Goal: Task Accomplishment & Management: Manage account settings

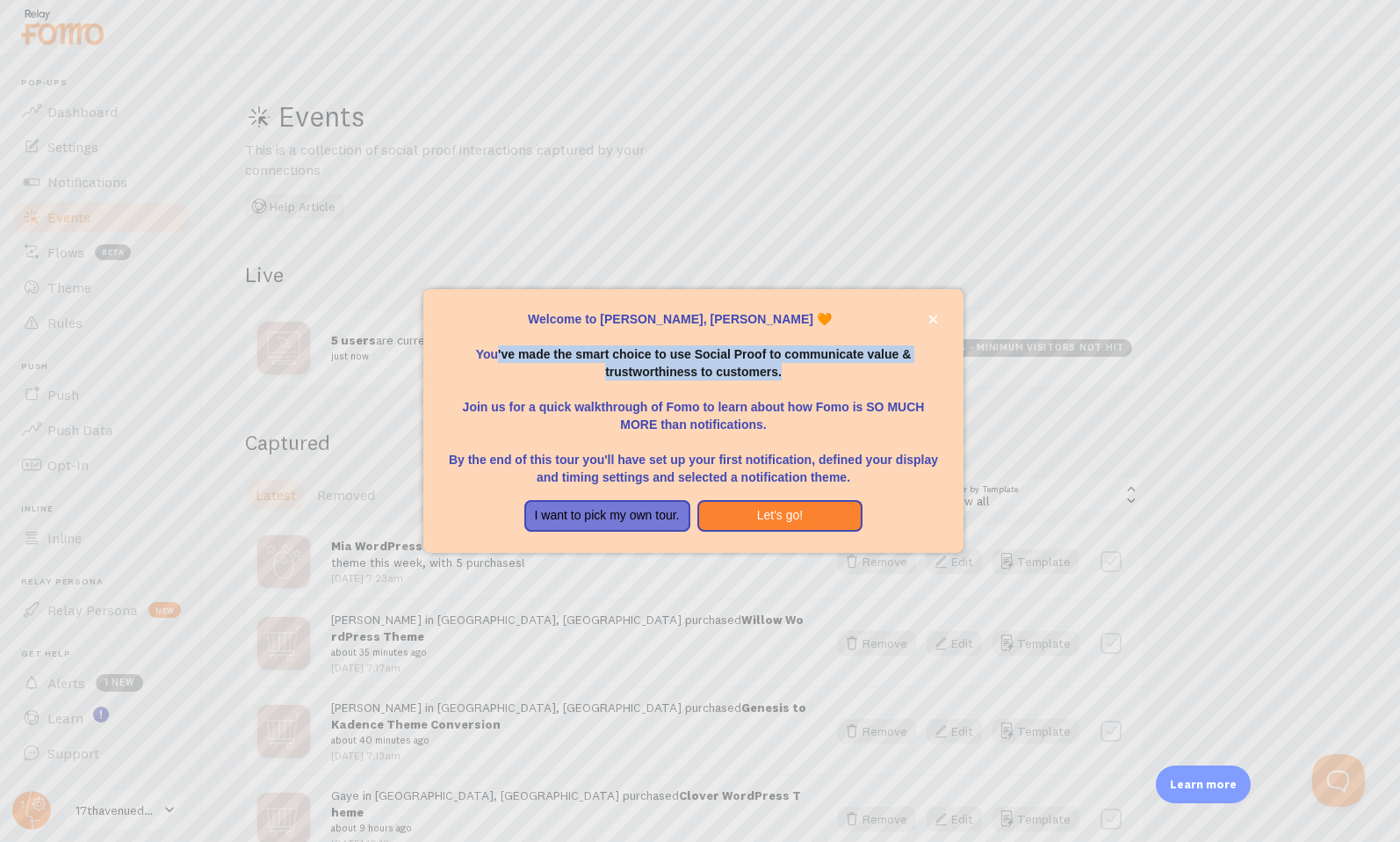
drag, startPoint x: 806, startPoint y: 370, endPoint x: 497, endPoint y: 353, distance: 309.5
click at [498, 353] on p "You've made the smart choice to use Social Proof to communicate value & trustwo…" at bounding box center [694, 354] width 499 height 53
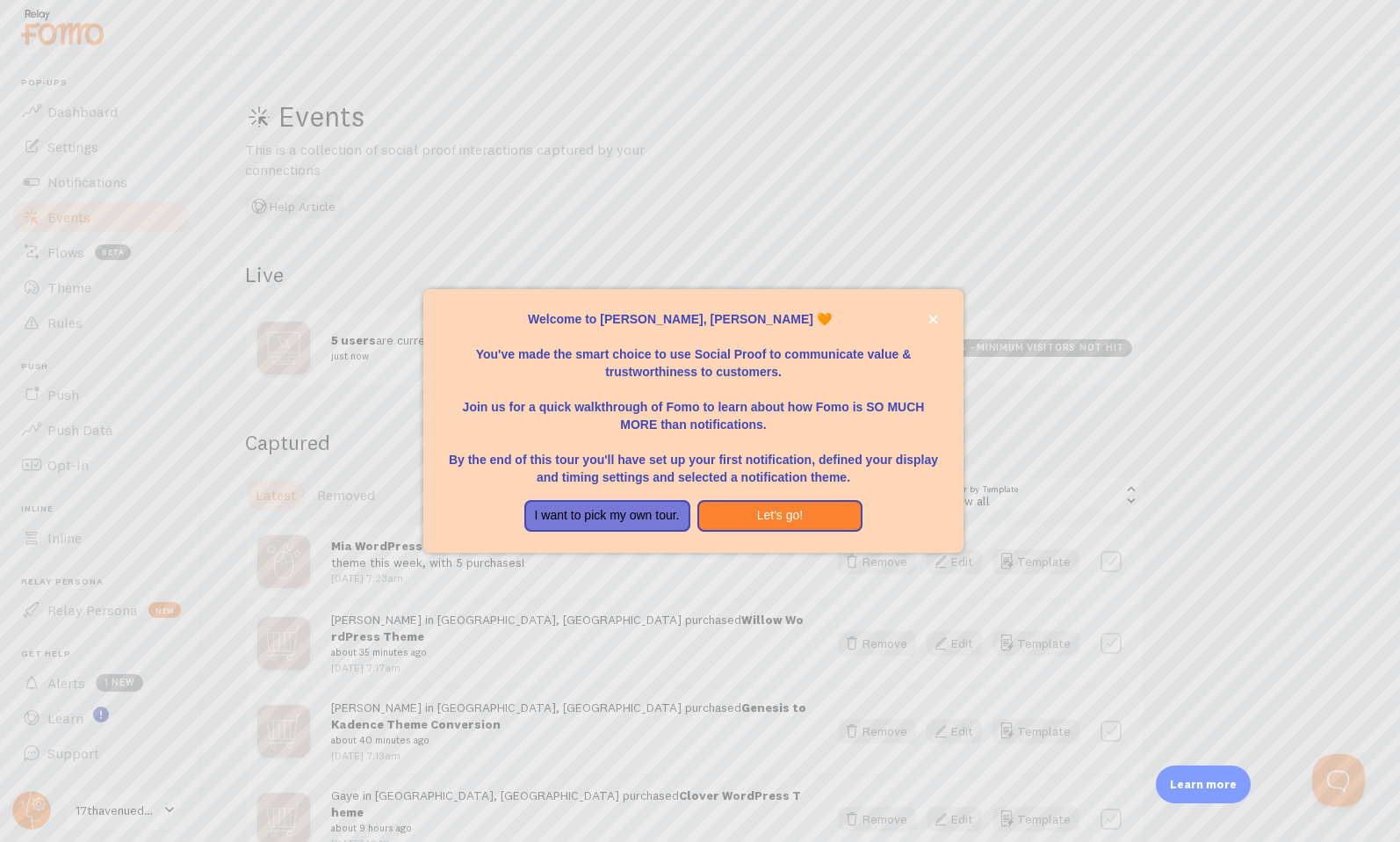
click at [853, 412] on p "Join us for a quick walkthrough of Fomo to learn about how Fomo is SO MUCH MORE…" at bounding box center [694, 406] width 499 height 53
drag, startPoint x: 824, startPoint y: 424, endPoint x: 691, endPoint y: 386, distance: 138.3
click at [694, 386] on p "Join us for a quick walkthrough of Fomo to learn about how Fomo is SO MUCH MORE…" at bounding box center [694, 406] width 499 height 53
click at [778, 389] on p "Join us for a quick walkthrough of Fomo to learn about how Fomo is SO MUCH MORE…" at bounding box center [694, 406] width 499 height 53
click at [933, 322] on icon "close," at bounding box center [933, 319] width 10 height 10
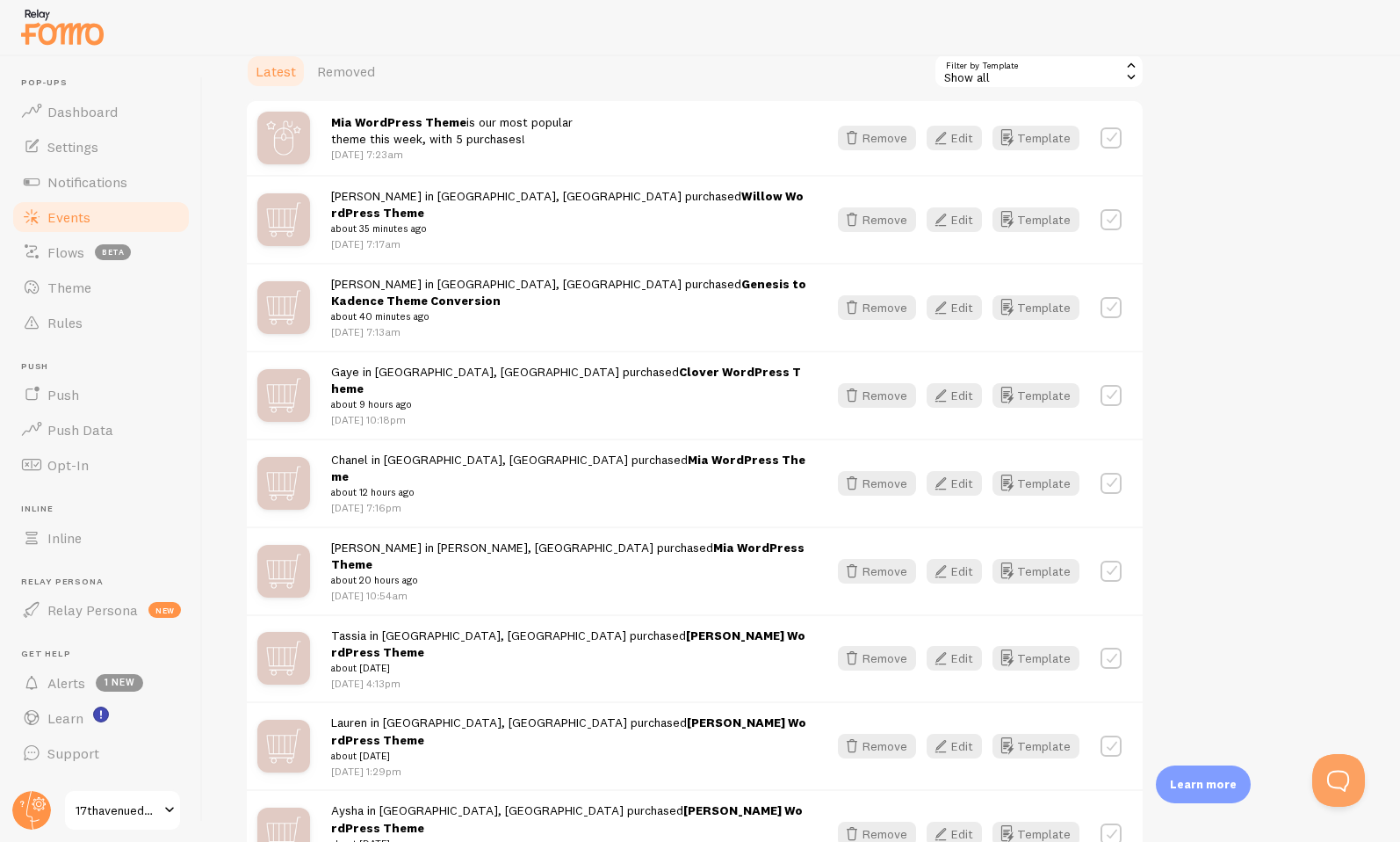
scroll to position [428, 0]
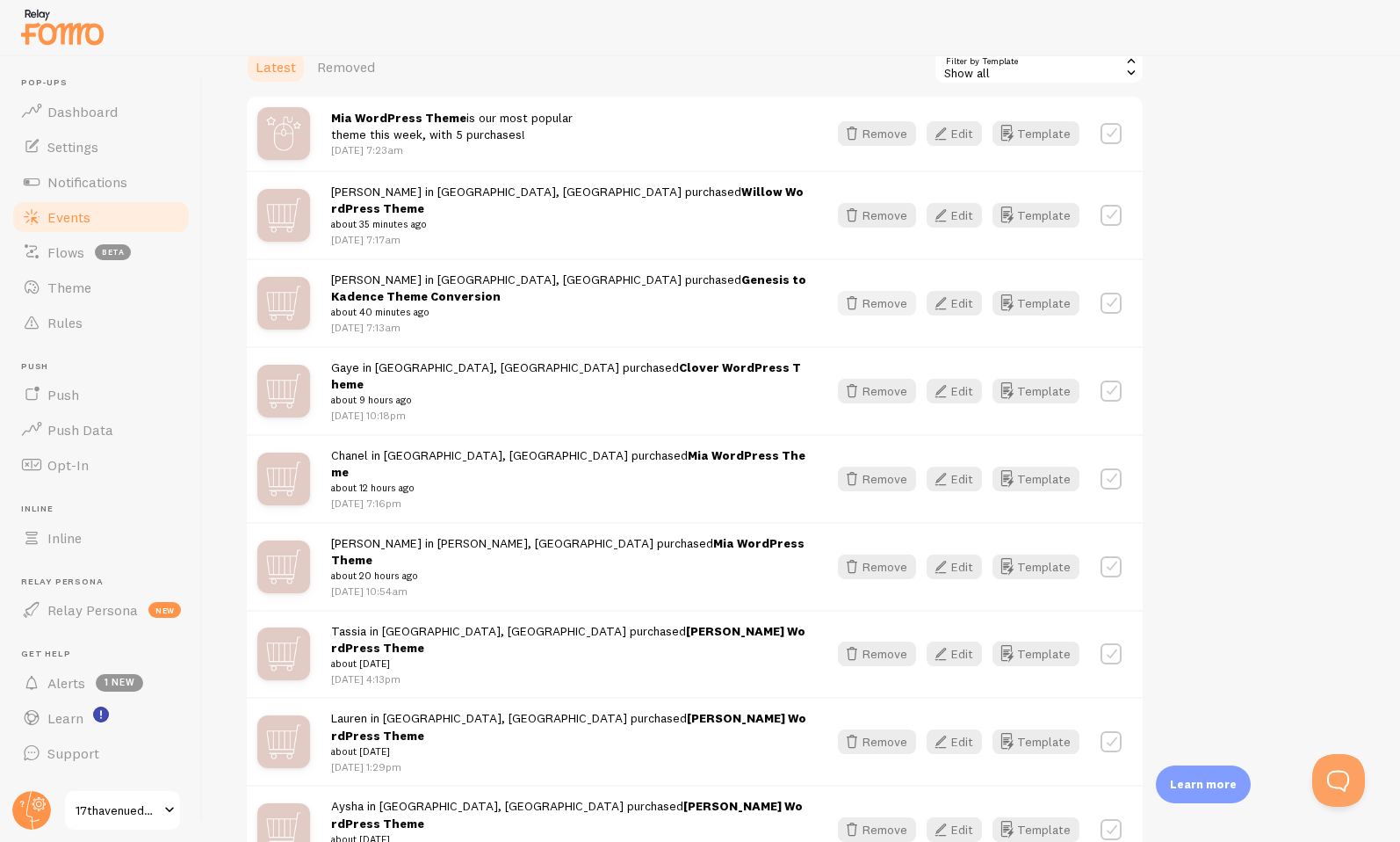
click at [868, 291] on button "Remove" at bounding box center [877, 303] width 78 height 25
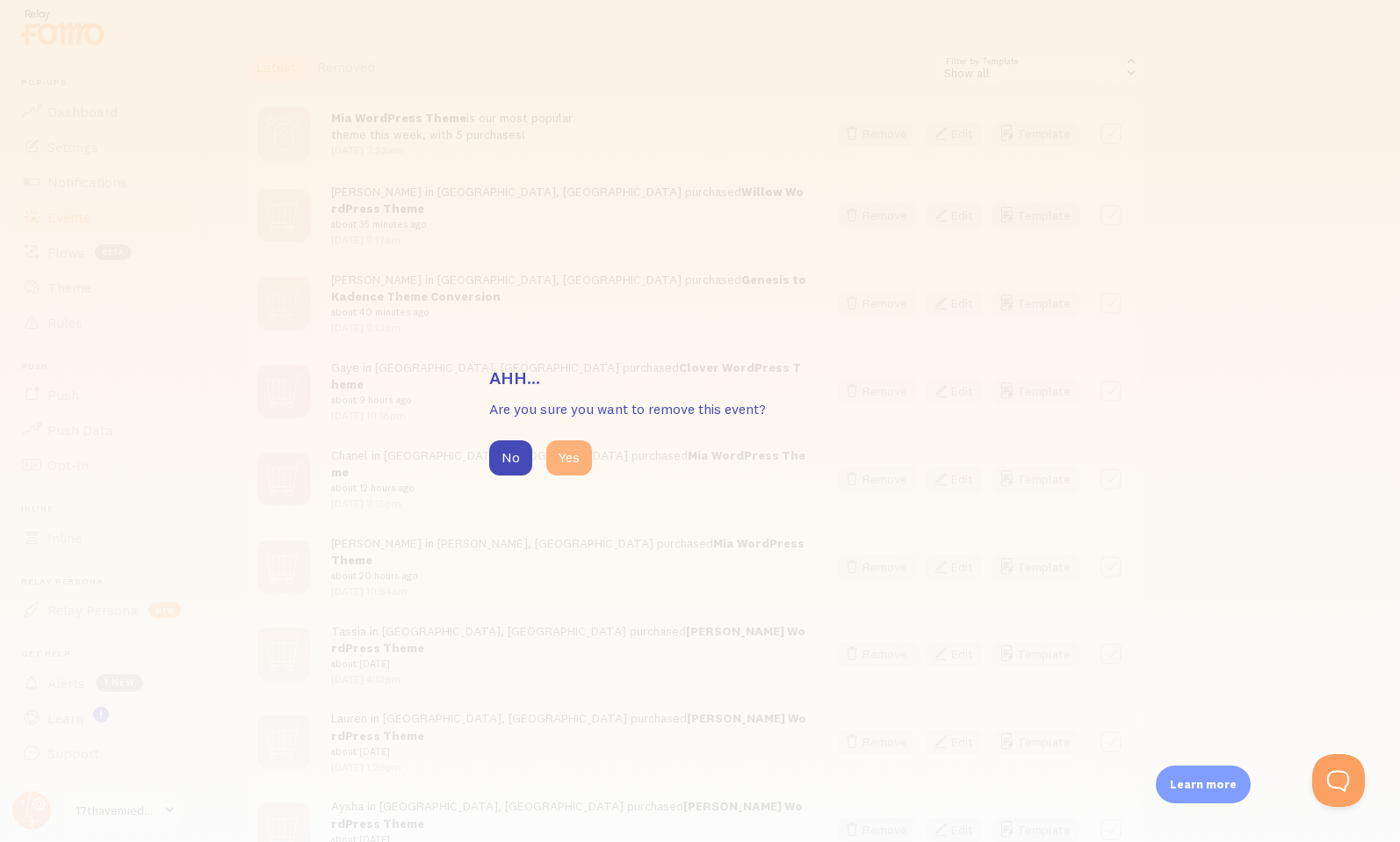
click at [573, 447] on button "Yes" at bounding box center [570, 458] width 46 height 35
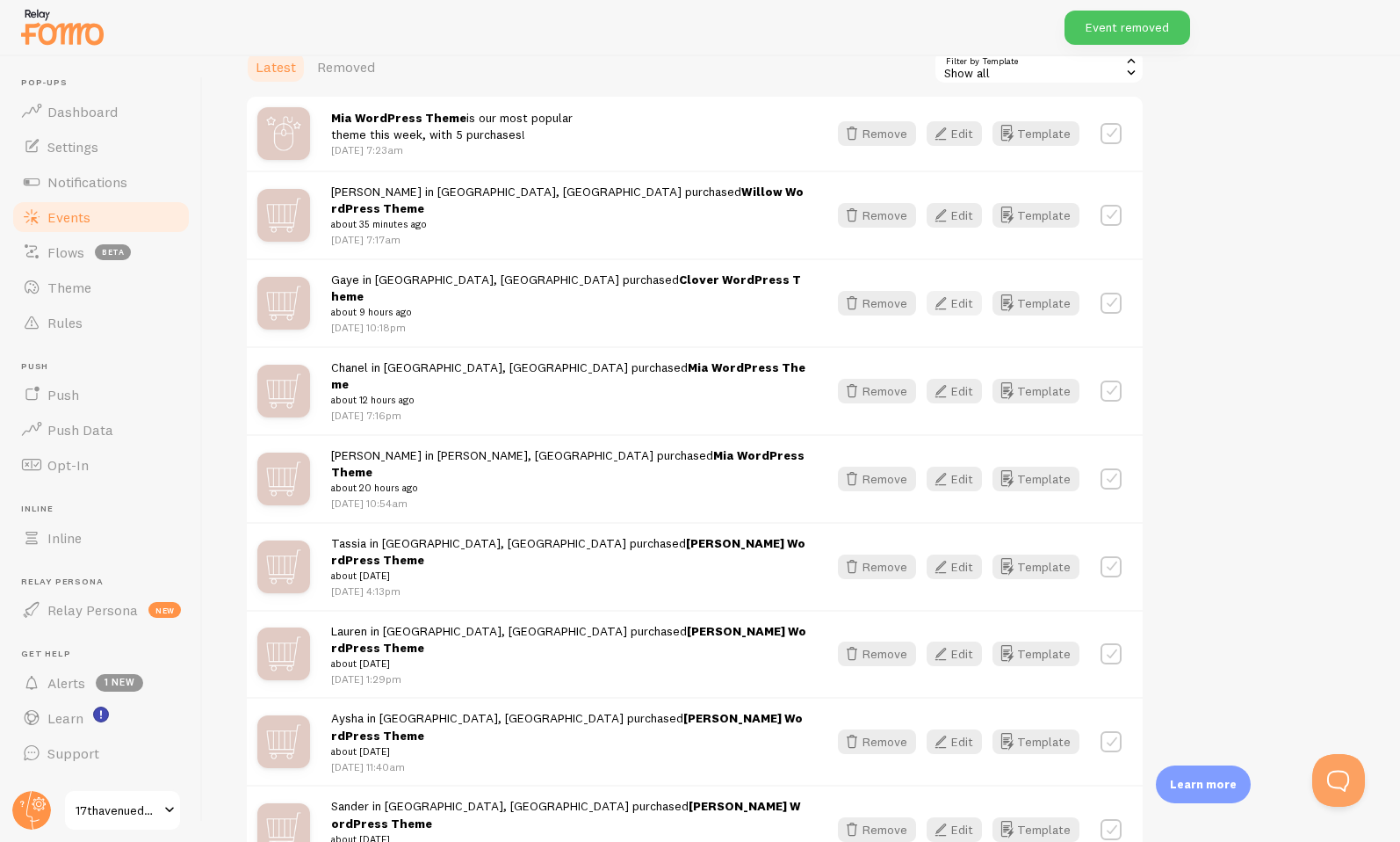
click at [946, 293] on icon "button" at bounding box center [941, 303] width 21 height 21
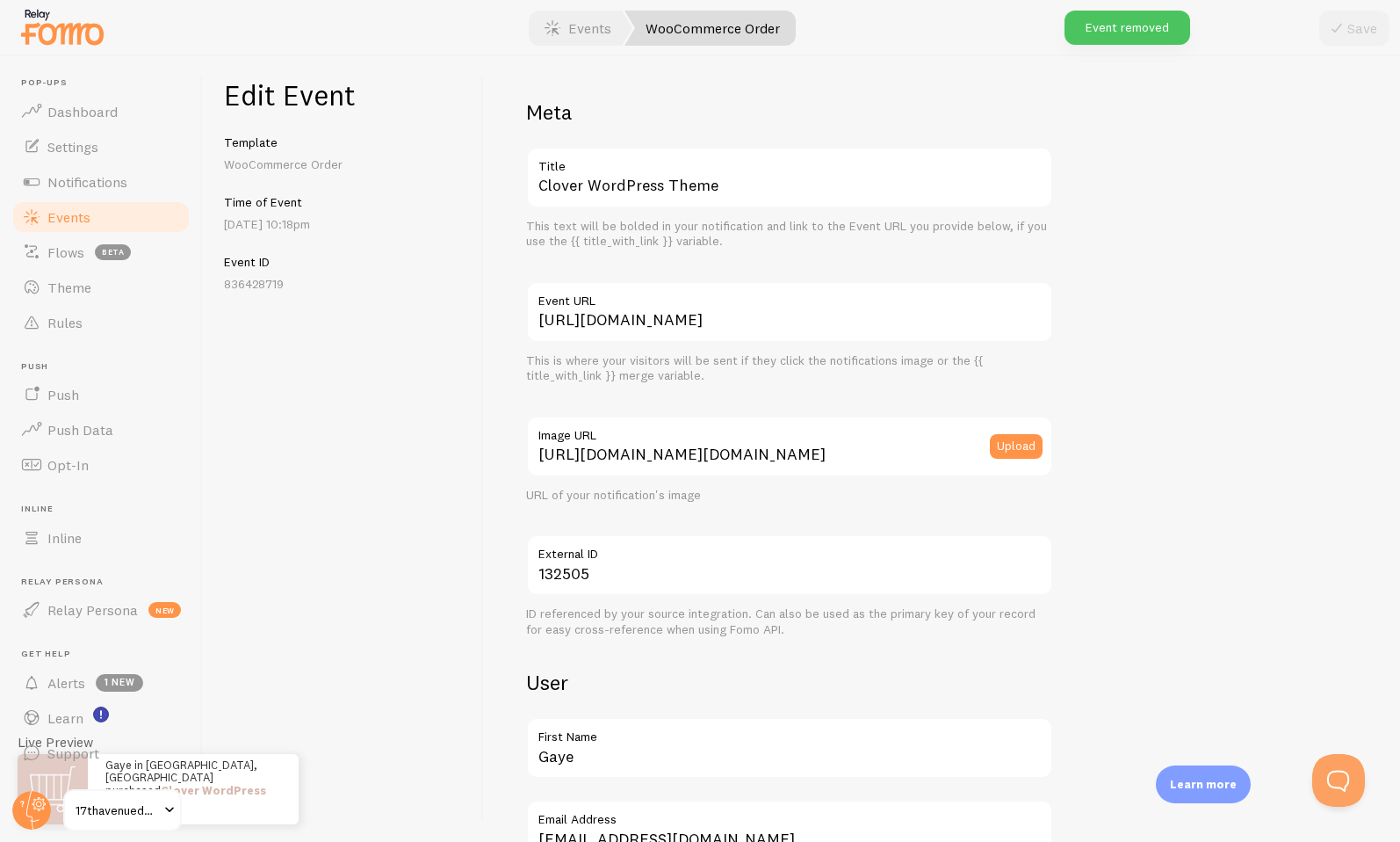
scroll to position [448, 0]
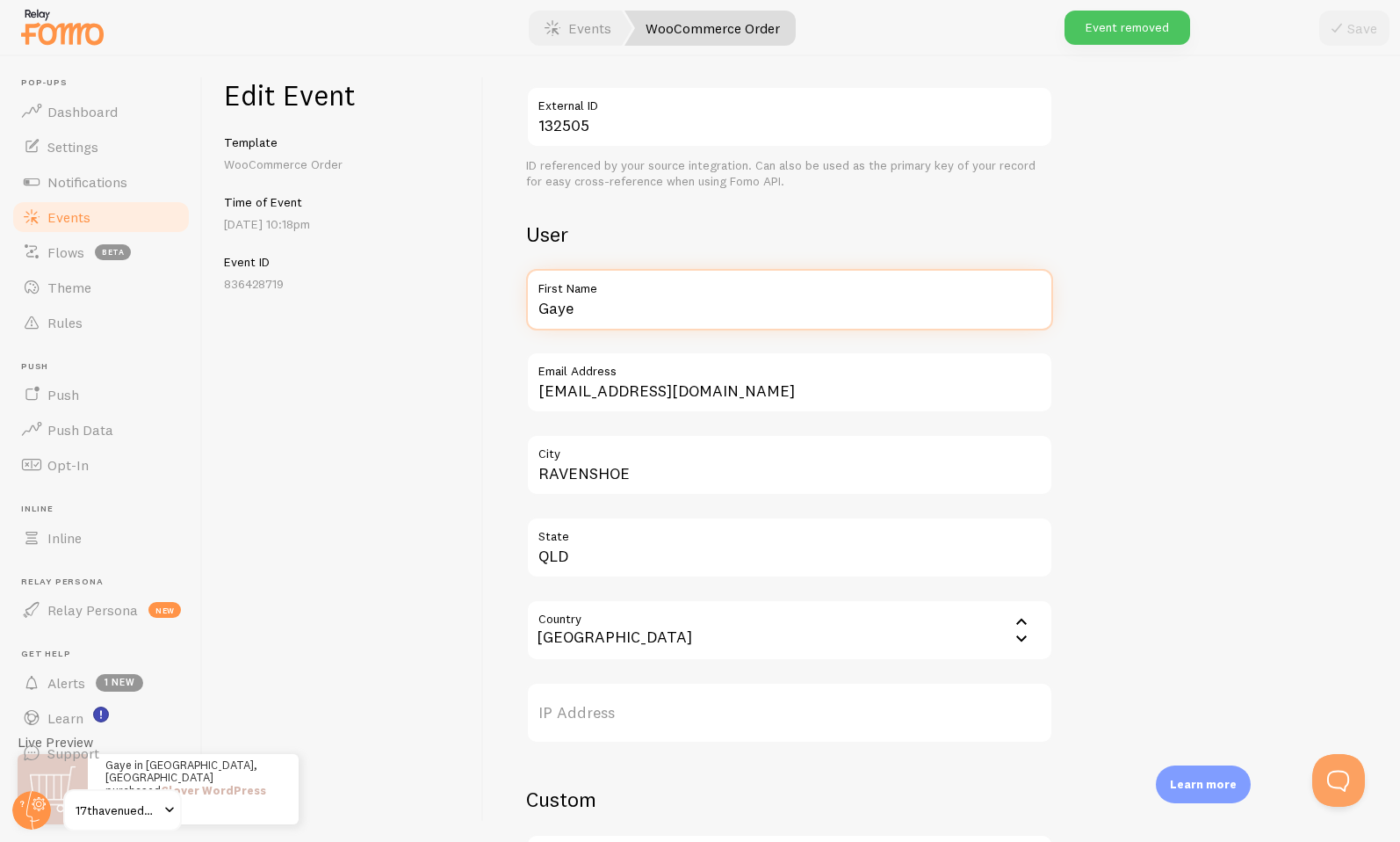
drag, startPoint x: 581, startPoint y: 307, endPoint x: 483, endPoint y: 304, distance: 98.0
click at [483, 304] on div "Edit Event Template WooCommerce Order Time of Event [DATE] 10:18pm Event ID 836…" at bounding box center [801, 449] width 1197 height 786
type input "[PERSON_NAME]"
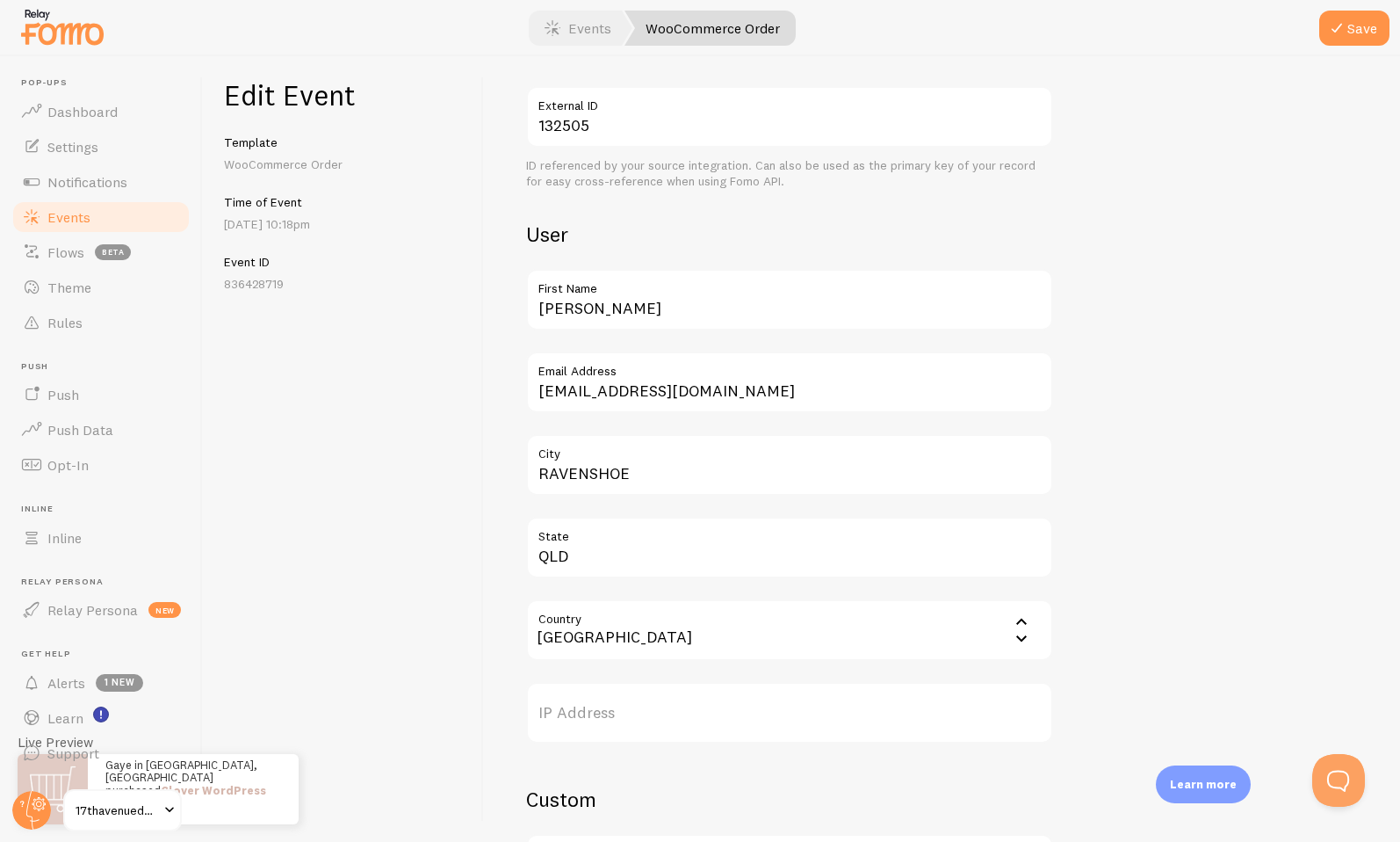
click at [483, 304] on div "Edit Event Template WooCommerce Order Time of Event [DATE] 10:18pm Event ID 836…" at bounding box center [343, 449] width 281 height 786
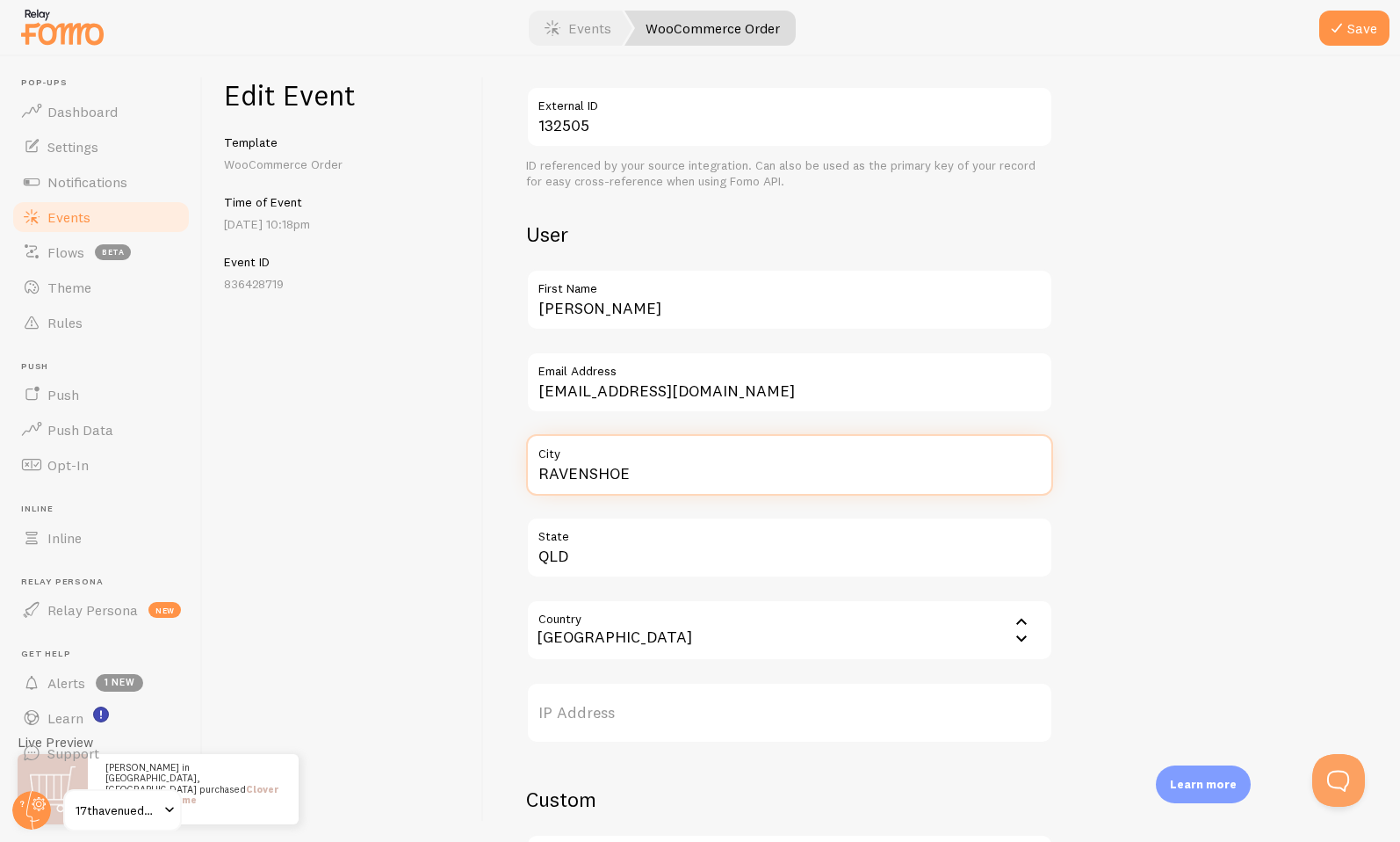
click at [607, 476] on input "RAVENSHOE" at bounding box center [790, 465] width 527 height 62
type input "[GEOGRAPHIC_DATA]"
click at [614, 637] on input "Country" at bounding box center [790, 630] width 527 height 62
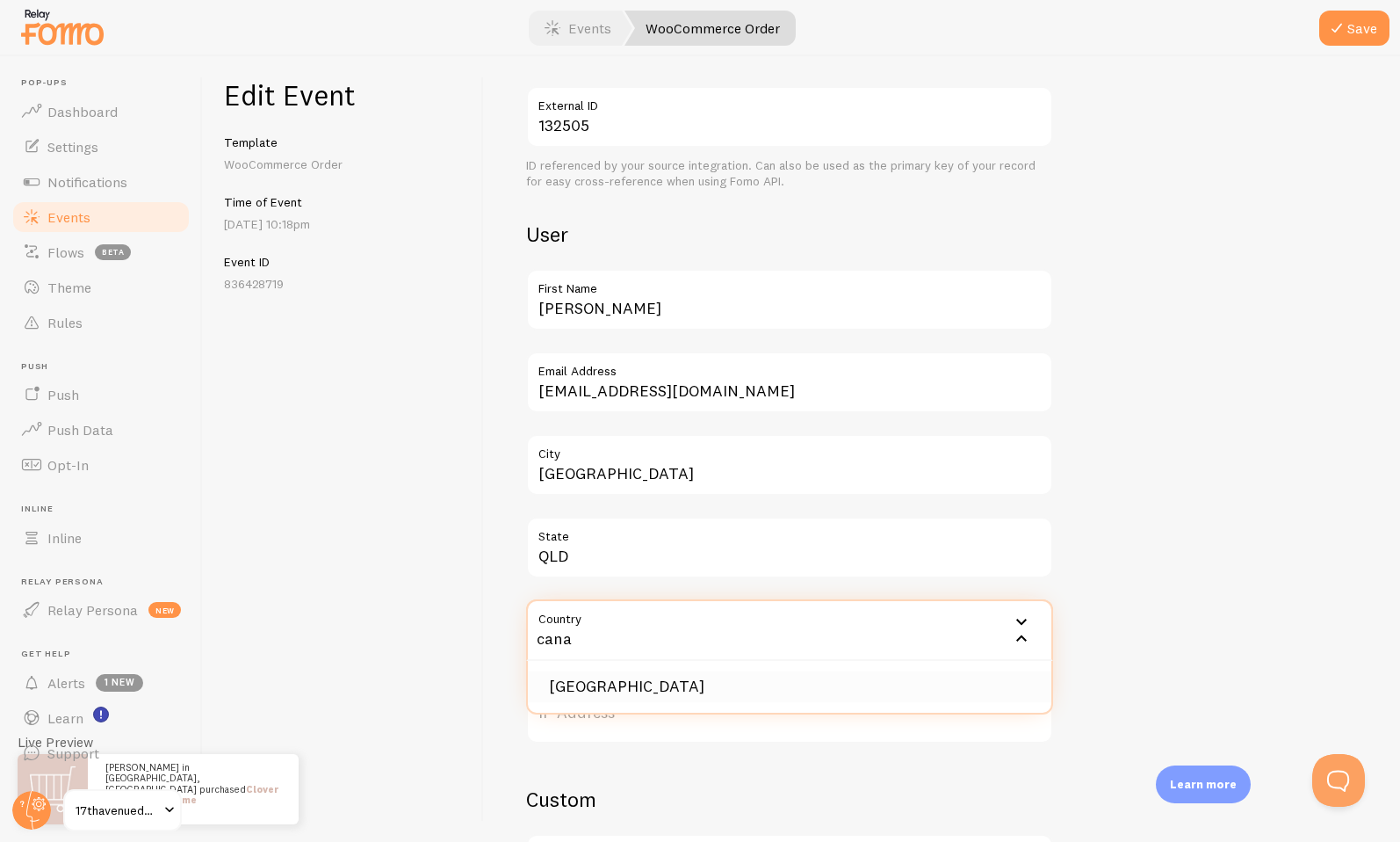
type input "cana"
click at [639, 680] on li "[GEOGRAPHIC_DATA]" at bounding box center [790, 686] width 524 height 31
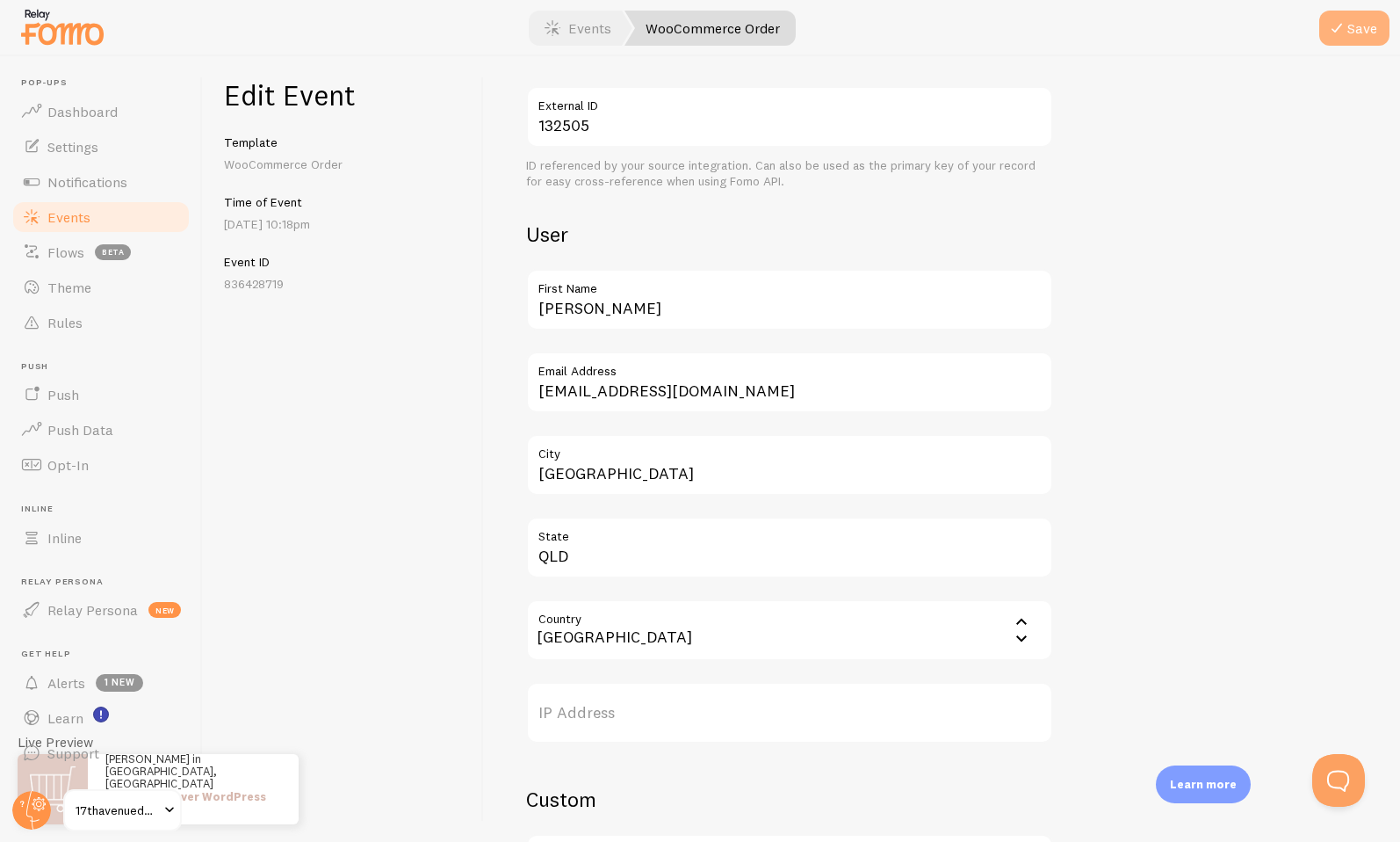
click at [1330, 35] on icon "submit" at bounding box center [1337, 28] width 21 height 21
click at [115, 217] on link "Events" at bounding box center [101, 217] width 181 height 35
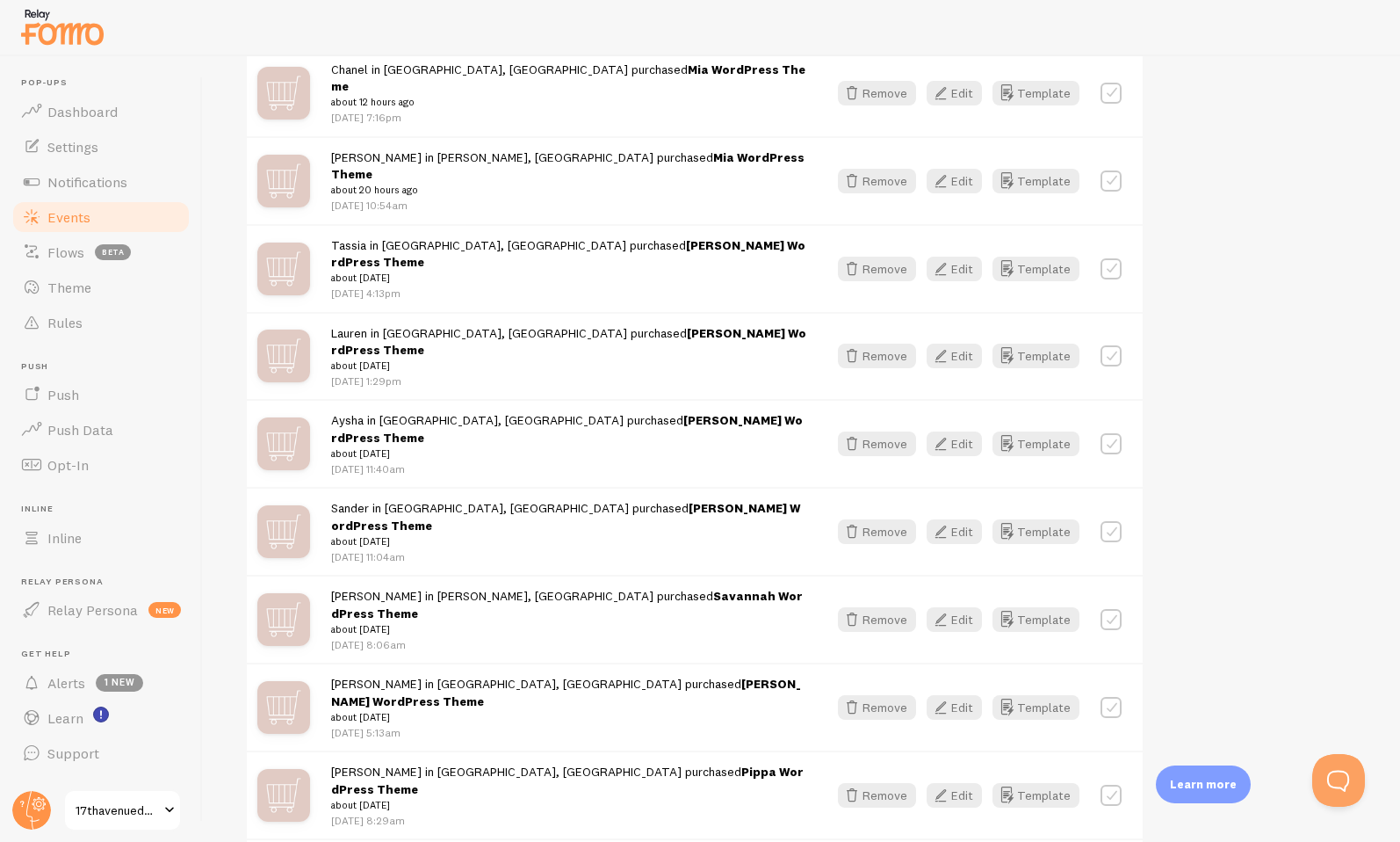
scroll to position [727, 0]
click at [961, 518] on button "Edit" at bounding box center [954, 530] width 56 height 25
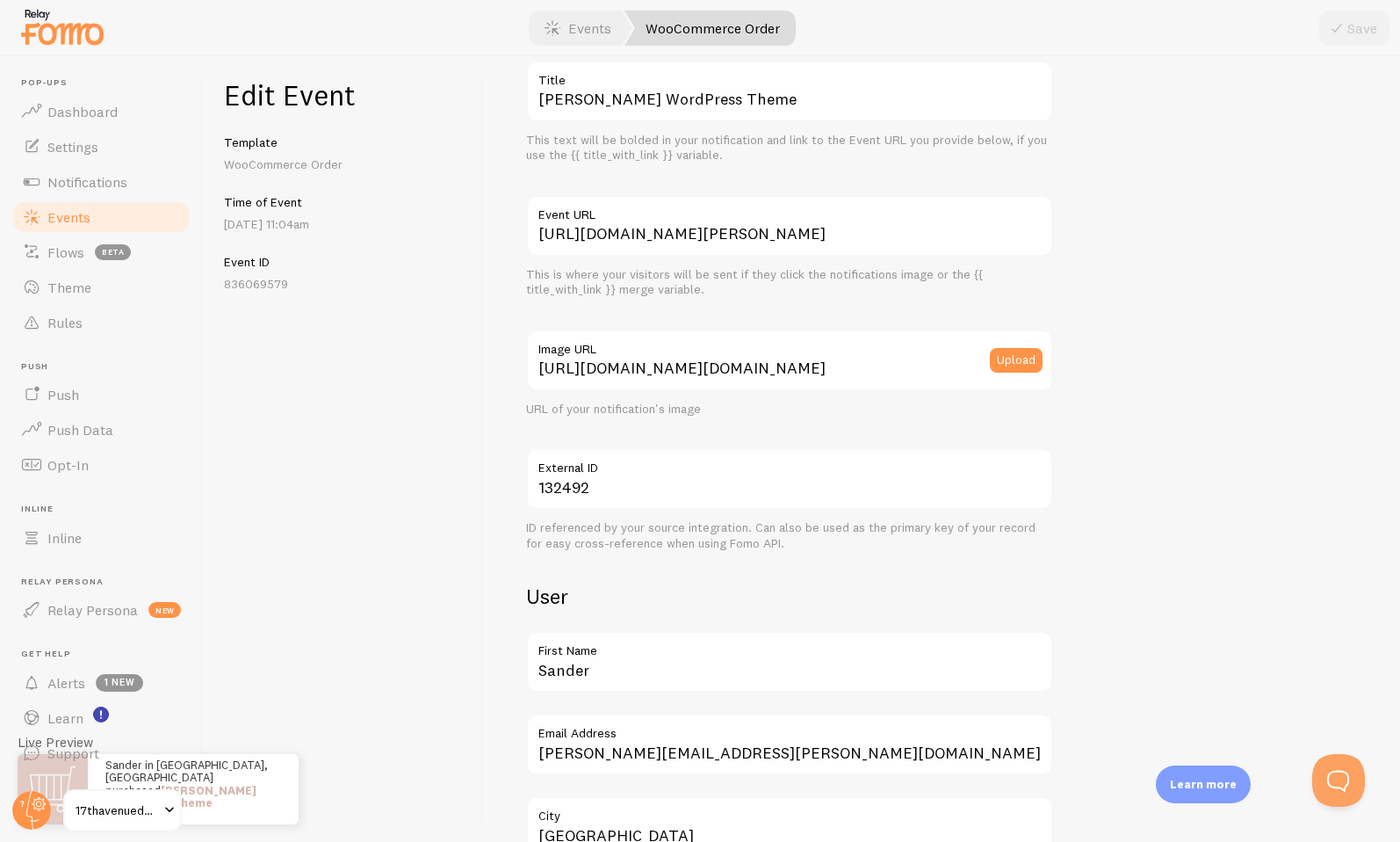
scroll to position [122, 0]
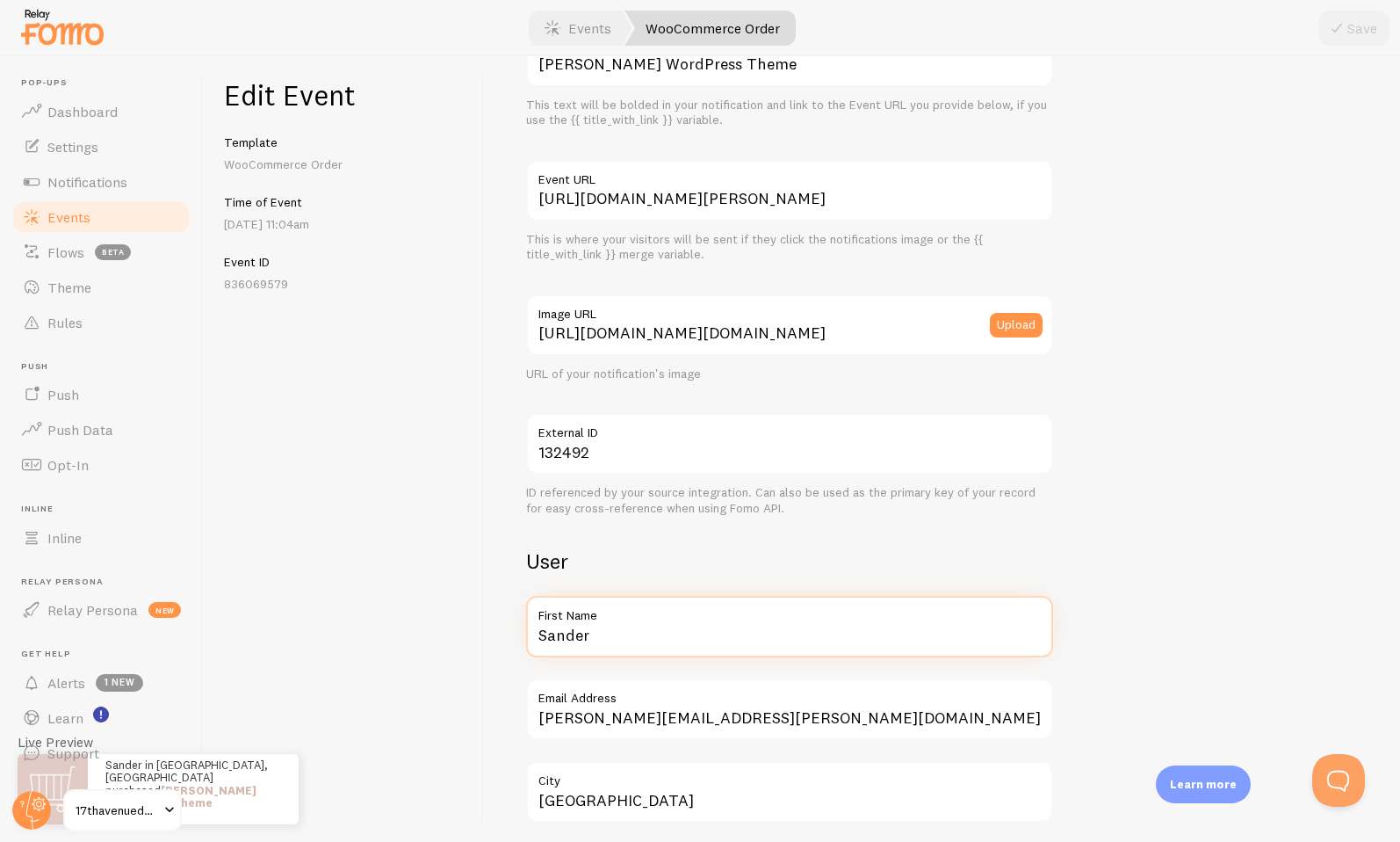
drag, startPoint x: 596, startPoint y: 630, endPoint x: 489, endPoint y: 627, distance: 107.0
click at [489, 627] on div "Meta [PERSON_NAME] WordPress Theme Title This text will be bolded in your notif…" at bounding box center [942, 449] width 916 height 786
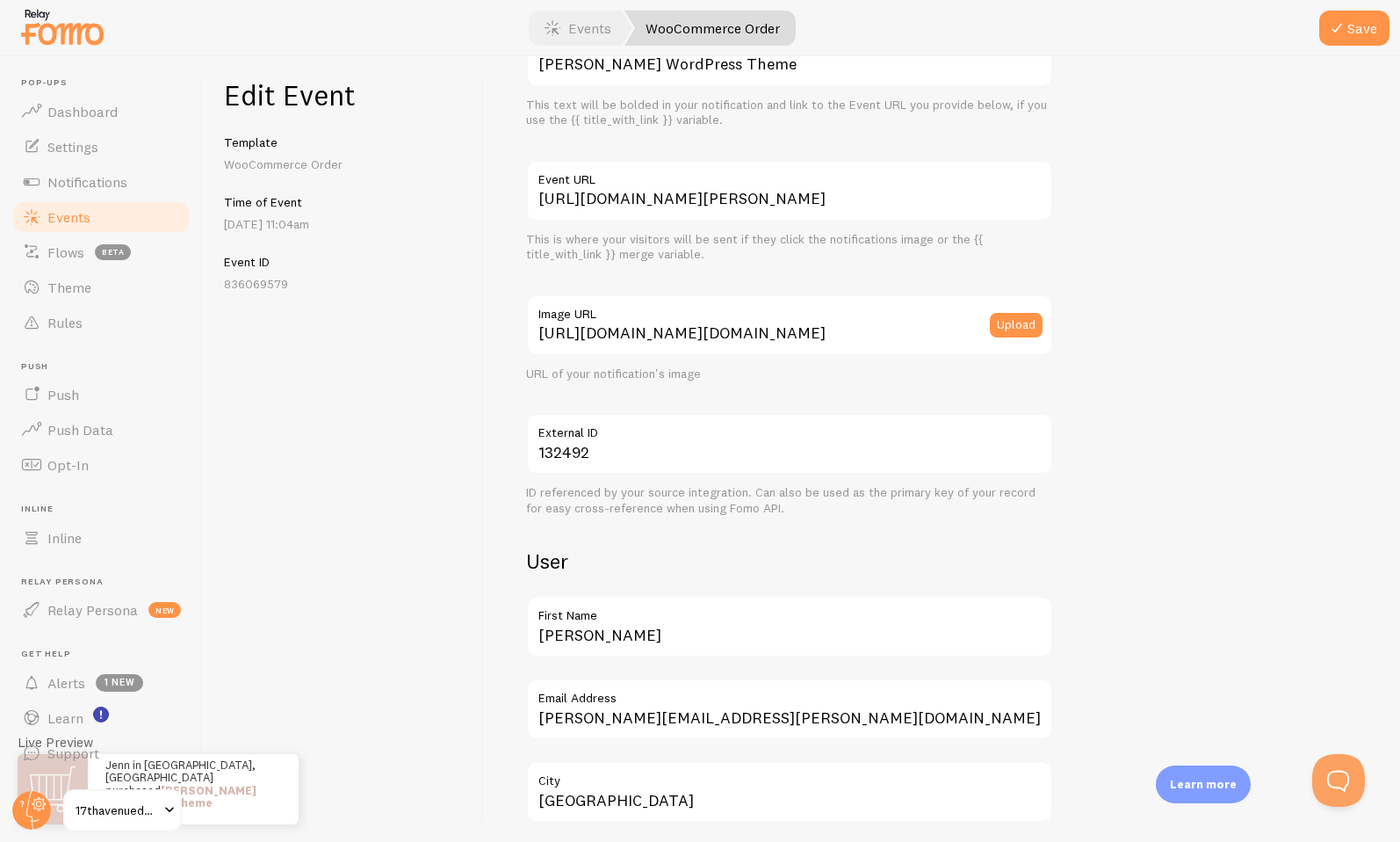
click at [510, 584] on div "Meta [PERSON_NAME] WordPress Theme Title This text will be bolded in your notif…" at bounding box center [942, 449] width 916 height 786
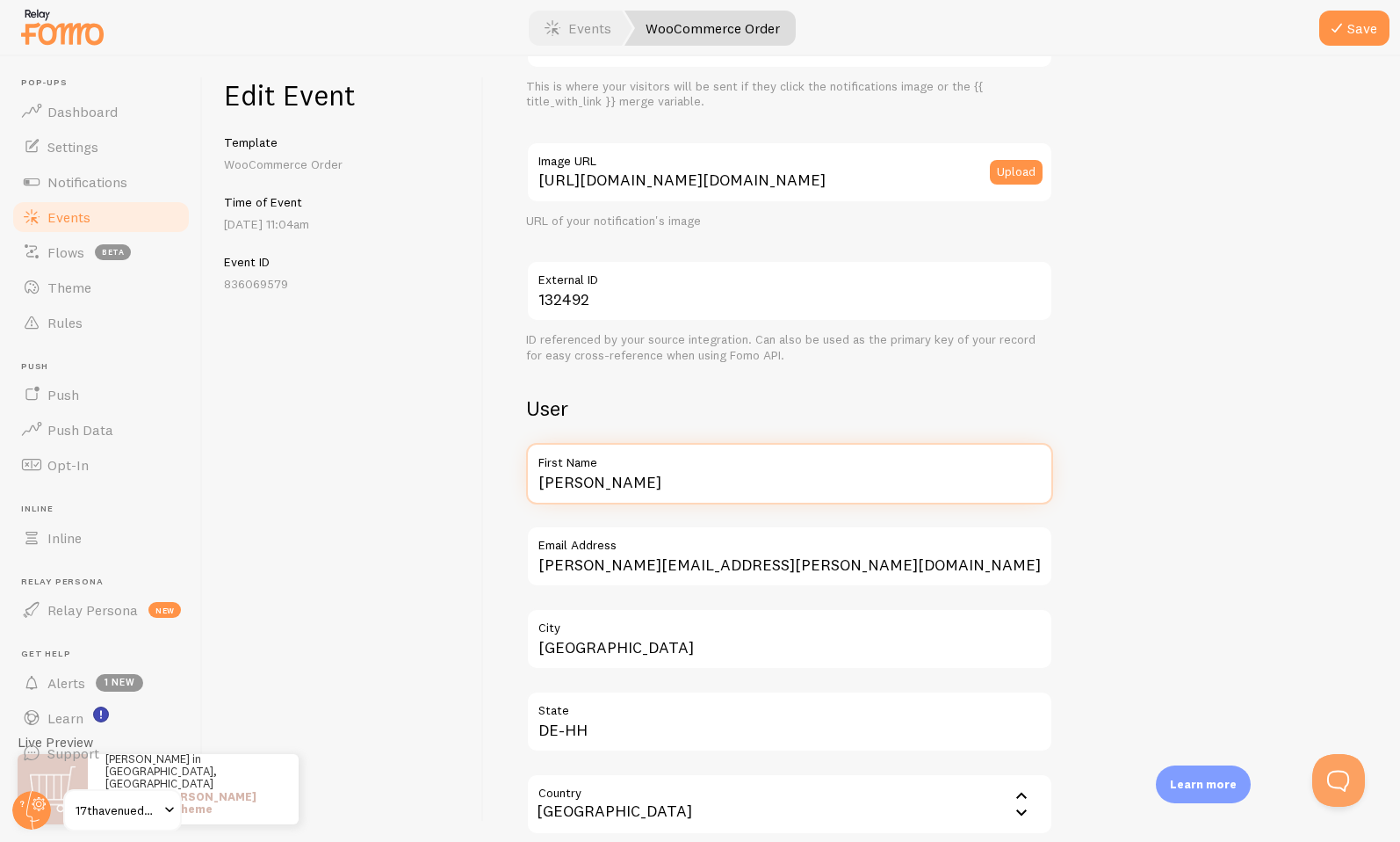
drag, startPoint x: 599, startPoint y: 481, endPoint x: 529, endPoint y: 481, distance: 70.0
click at [529, 481] on input "[PERSON_NAME]" at bounding box center [790, 473] width 527 height 62
type input "[PERSON_NAME]"
click at [512, 382] on div "Meta [PERSON_NAME] WordPress Theme Title This text will be bolded in your notif…" at bounding box center [942, 449] width 916 height 786
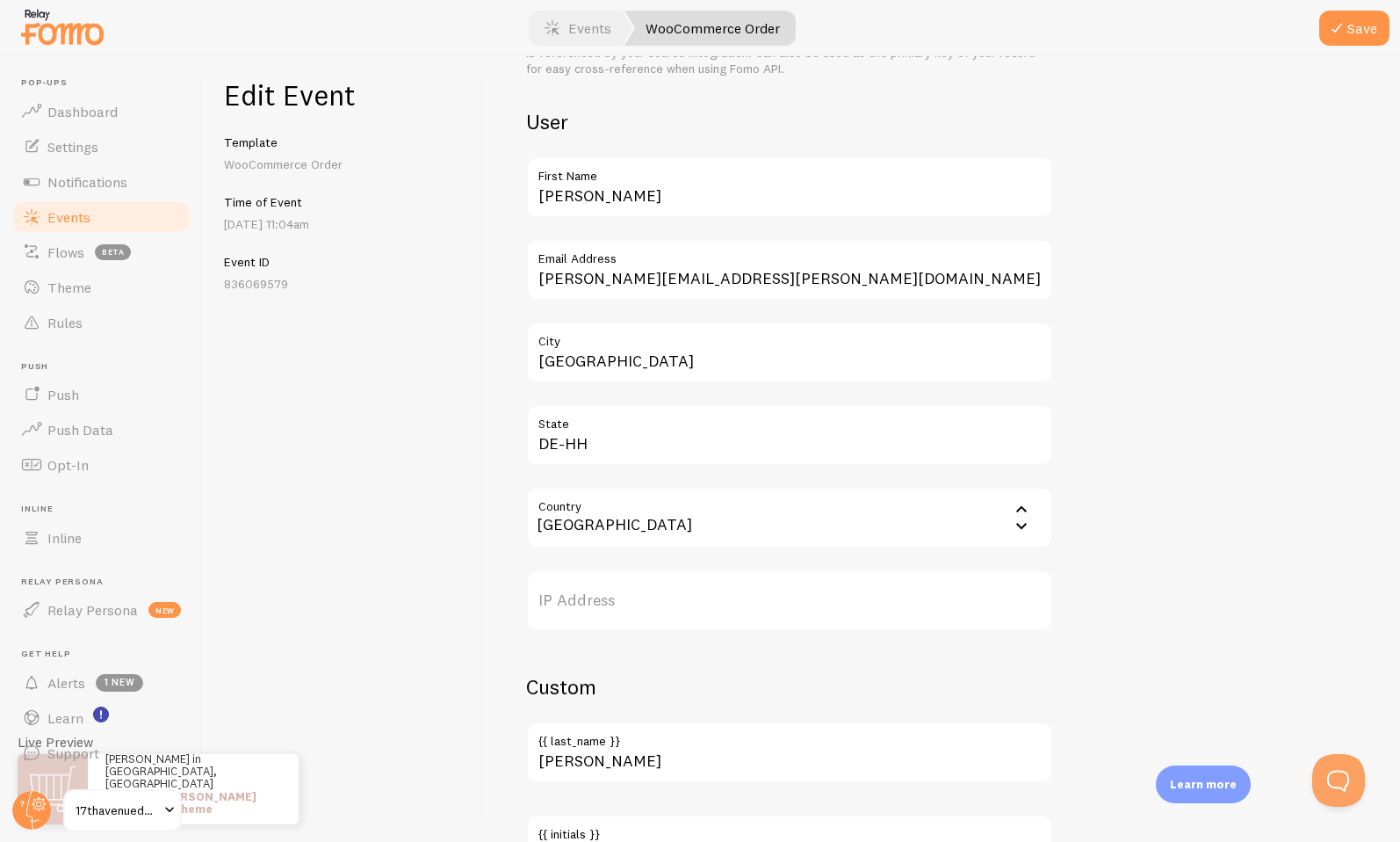
scroll to position [647, 0]
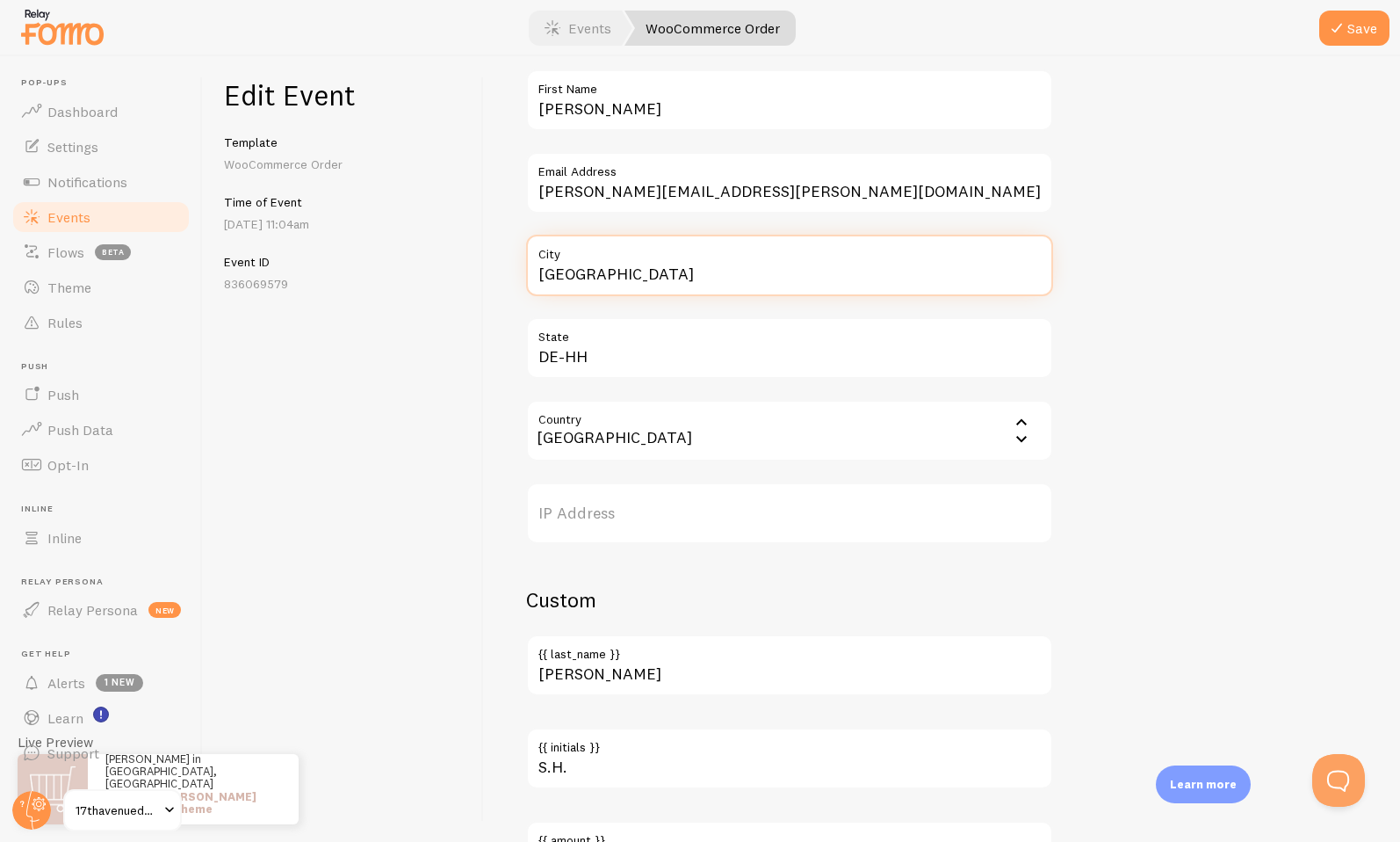
drag, startPoint x: 616, startPoint y: 276, endPoint x: 516, endPoint y: 274, distance: 100.0
click at [516, 274] on div "Meta [PERSON_NAME] WordPress Theme Title This text will be bolded in your notif…" at bounding box center [942, 449] width 916 height 786
click at [592, 284] on input "[GEOGRAPHIC_DATA]" at bounding box center [790, 265] width 527 height 62
drag, startPoint x: 621, startPoint y: 280, endPoint x: 506, endPoint y: 272, distance: 115.3
click at [507, 272] on div "Meta [PERSON_NAME] WordPress Theme Title This text will be bolded in your notif…" at bounding box center [942, 449] width 916 height 786
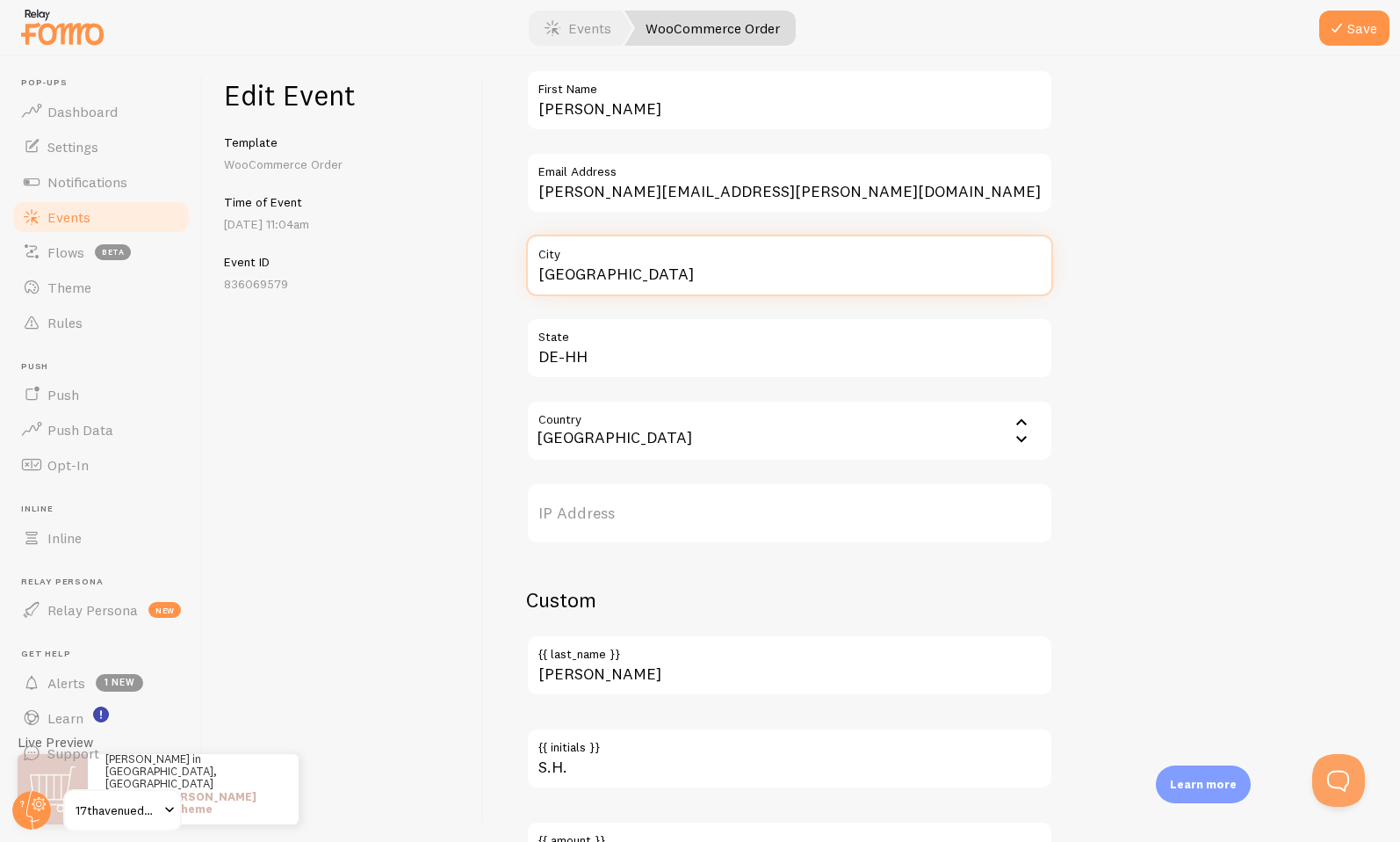
click at [527, 278] on input "[GEOGRAPHIC_DATA]" at bounding box center [790, 265] width 527 height 62
drag, startPoint x: 600, startPoint y: 276, endPoint x: 529, endPoint y: 276, distance: 71.0
click at [531, 276] on input "[GEOGRAPHIC_DATA]" at bounding box center [790, 265] width 527 height 62
click at [662, 276] on input "[GEOGRAPHIC_DATA]" at bounding box center [790, 265] width 527 height 62
click at [1224, 307] on div "Meta [PERSON_NAME] WordPress Theme Title This text will be bolded in your notif…" at bounding box center [942, 259] width 832 height 1617
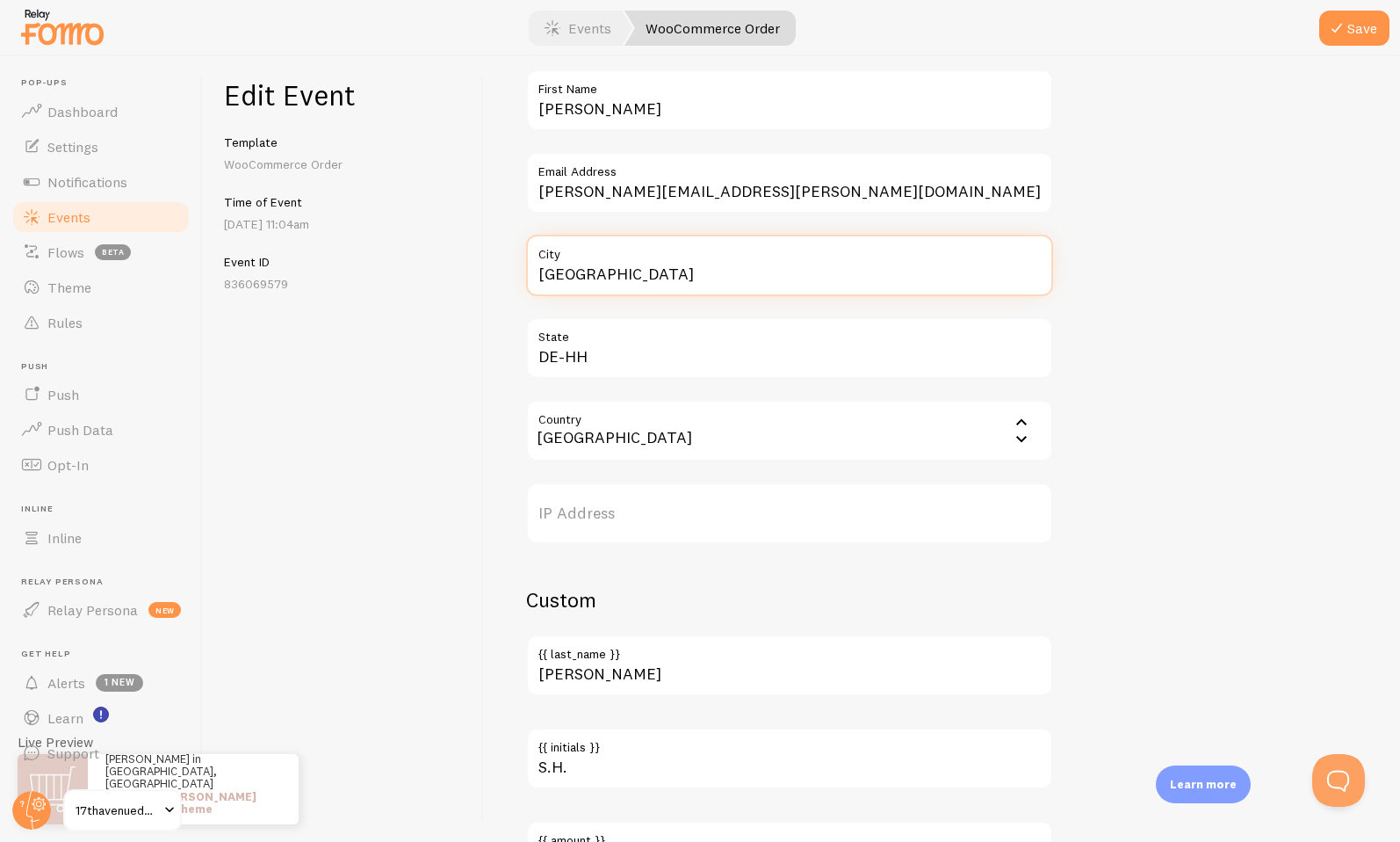
click at [873, 280] on input "[GEOGRAPHIC_DATA]" at bounding box center [790, 265] width 527 height 62
click at [405, 383] on div "Edit Event Template WooCommerce Order Time of Event [DATE] 11:04am Event ID 836…" at bounding box center [343, 449] width 281 height 786
click at [126, 207] on link "Events" at bounding box center [101, 217] width 181 height 35
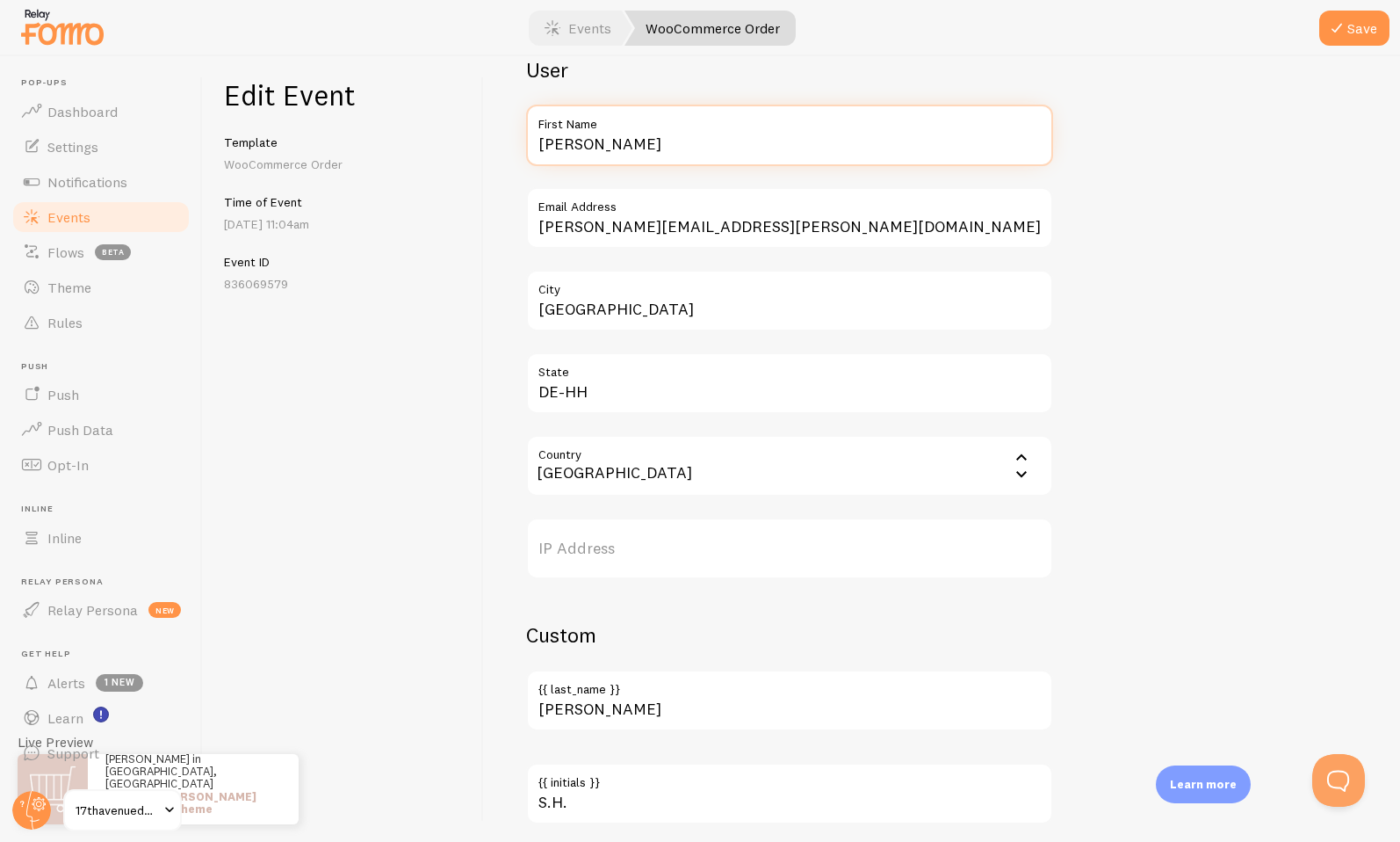
drag, startPoint x: 583, startPoint y: 145, endPoint x: 599, endPoint y: 140, distance: 16.8
click at [599, 140] on input "[PERSON_NAME]" at bounding box center [790, 136] width 527 height 62
click at [483, 152] on div "Edit Event Template WooCommerce Order Time of Event [DATE] 11:04am Event ID 836…" at bounding box center [343, 449] width 281 height 786
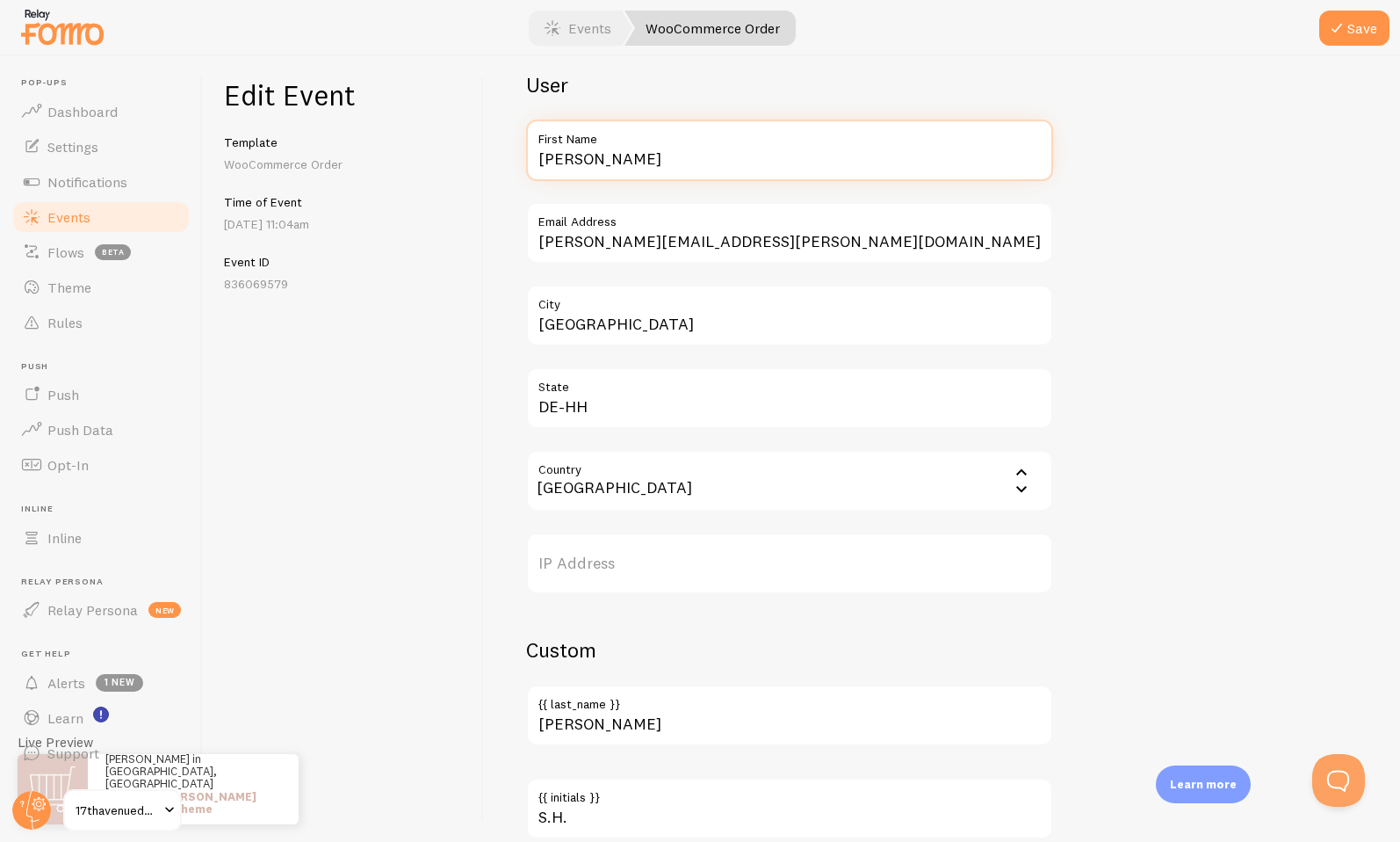
drag, startPoint x: 585, startPoint y: 160, endPoint x: 512, endPoint y: 160, distance: 73.0
click at [513, 160] on div "Meta [PERSON_NAME] WordPress Theme Title This text will be bolded in your notif…" at bounding box center [942, 449] width 916 height 786
click at [510, 160] on div "Meta [PERSON_NAME] WordPress Theme Title This text will be bolded in your notif…" at bounding box center [942, 449] width 916 height 786
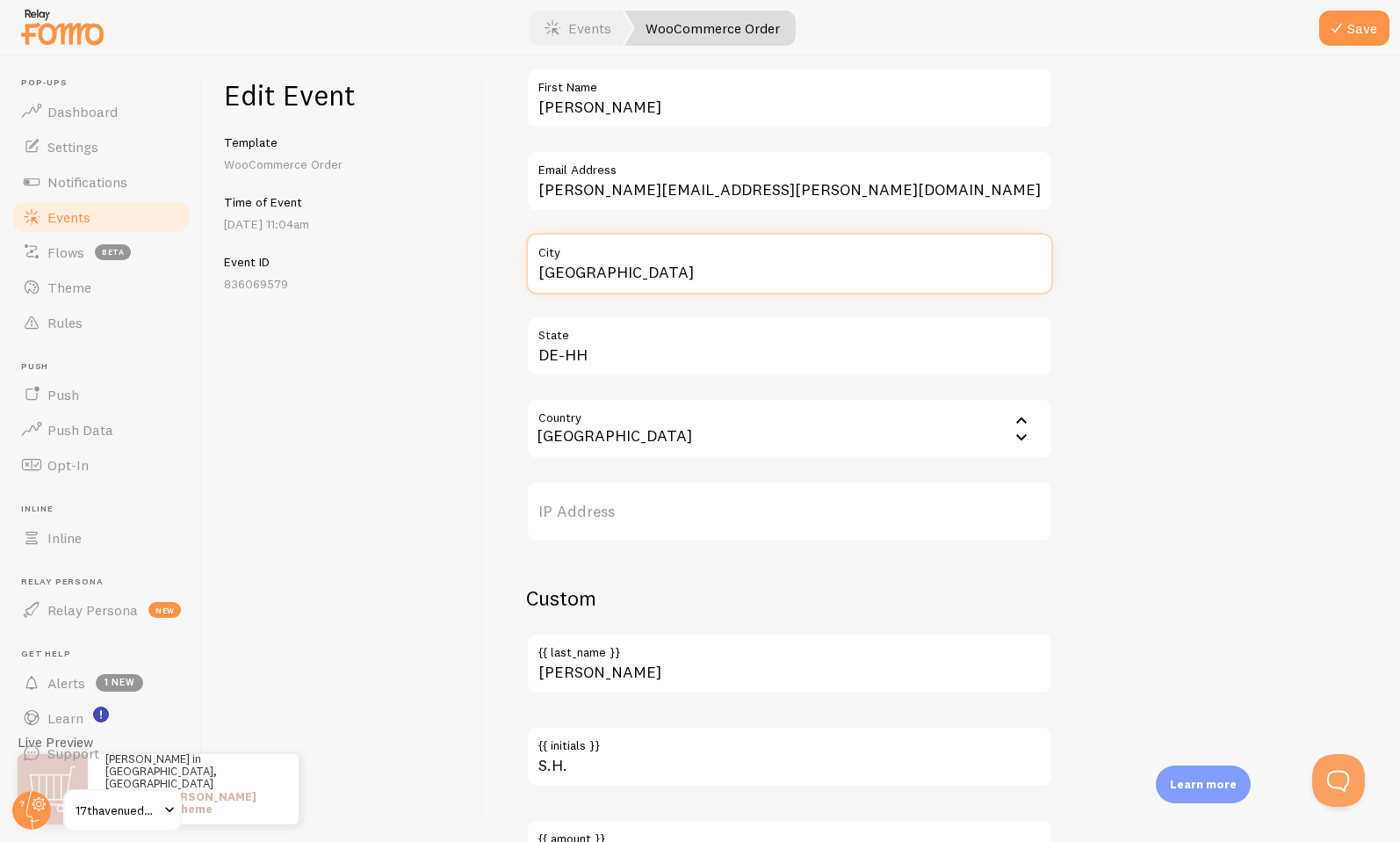
drag, startPoint x: 624, startPoint y: 281, endPoint x: 525, endPoint y: 271, distance: 99.5
click at [525, 271] on div "Meta [PERSON_NAME] WordPress Theme Title This text will be bolded in your notif…" at bounding box center [942, 449] width 916 height 786
type input "Bradford"
click at [585, 428] on input "Country" at bounding box center [790, 428] width 527 height 62
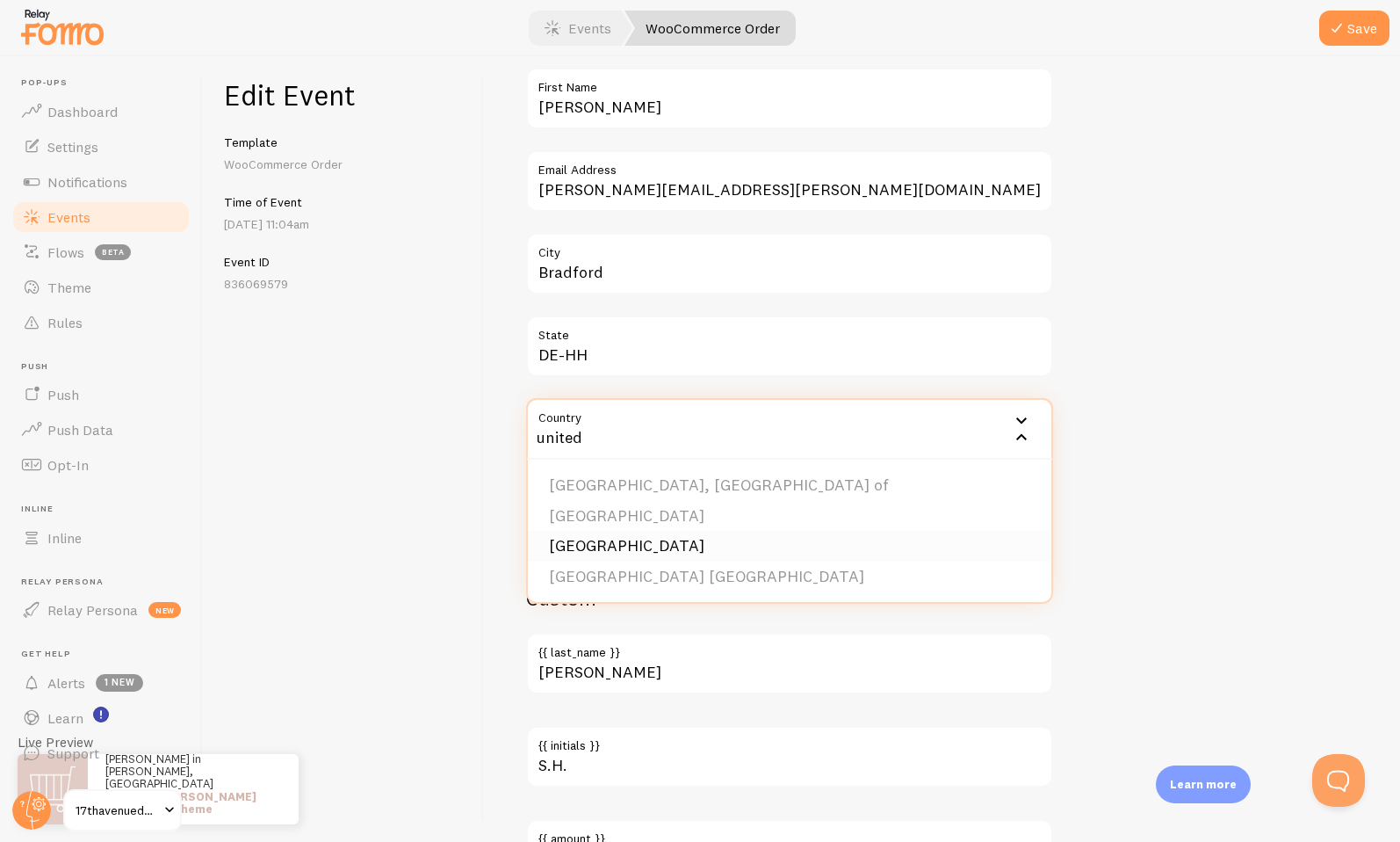
type input "united"
click at [591, 543] on li "[GEOGRAPHIC_DATA]" at bounding box center [790, 546] width 524 height 31
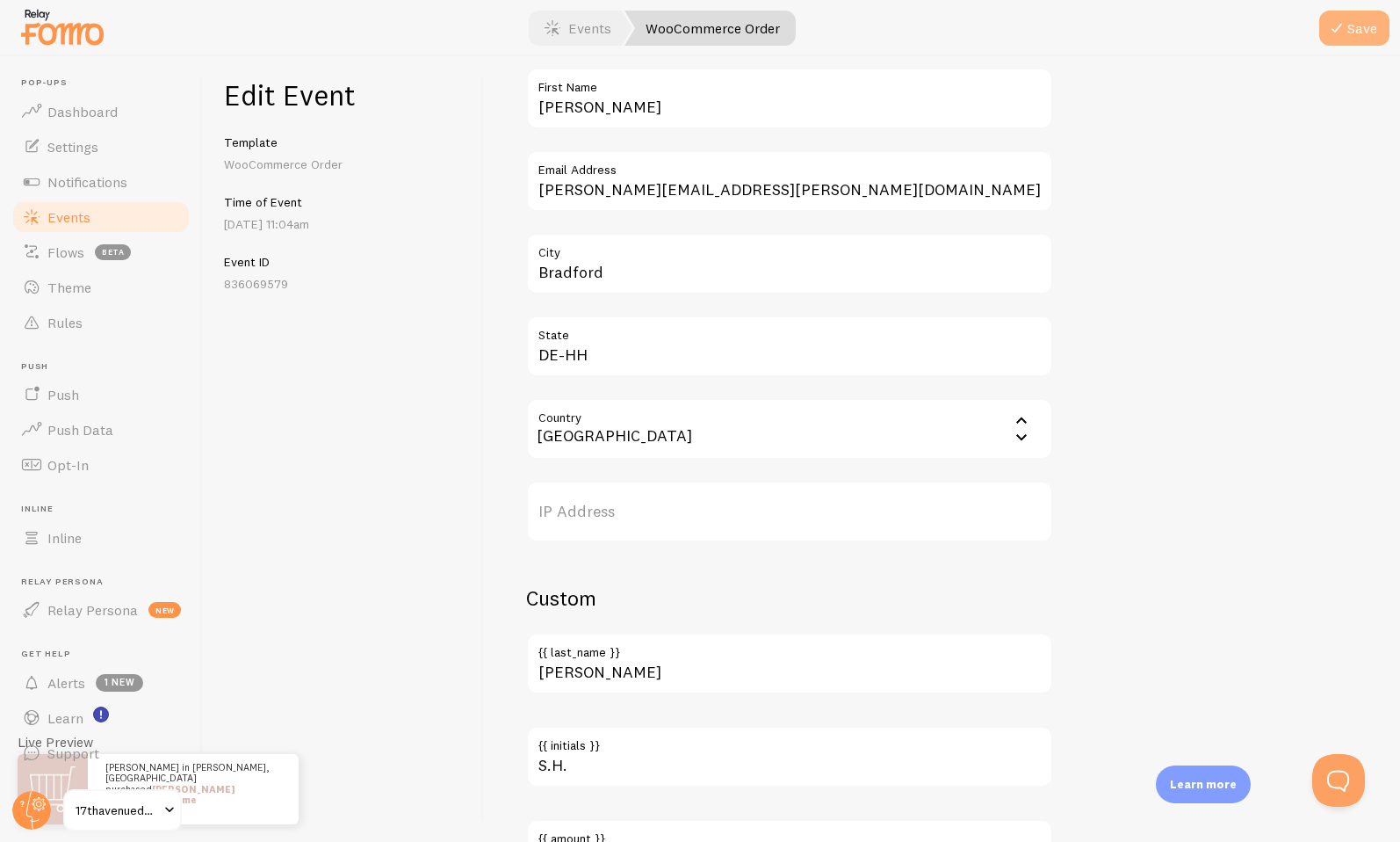
click at [1350, 35] on button "Save" at bounding box center [1355, 28] width 71 height 35
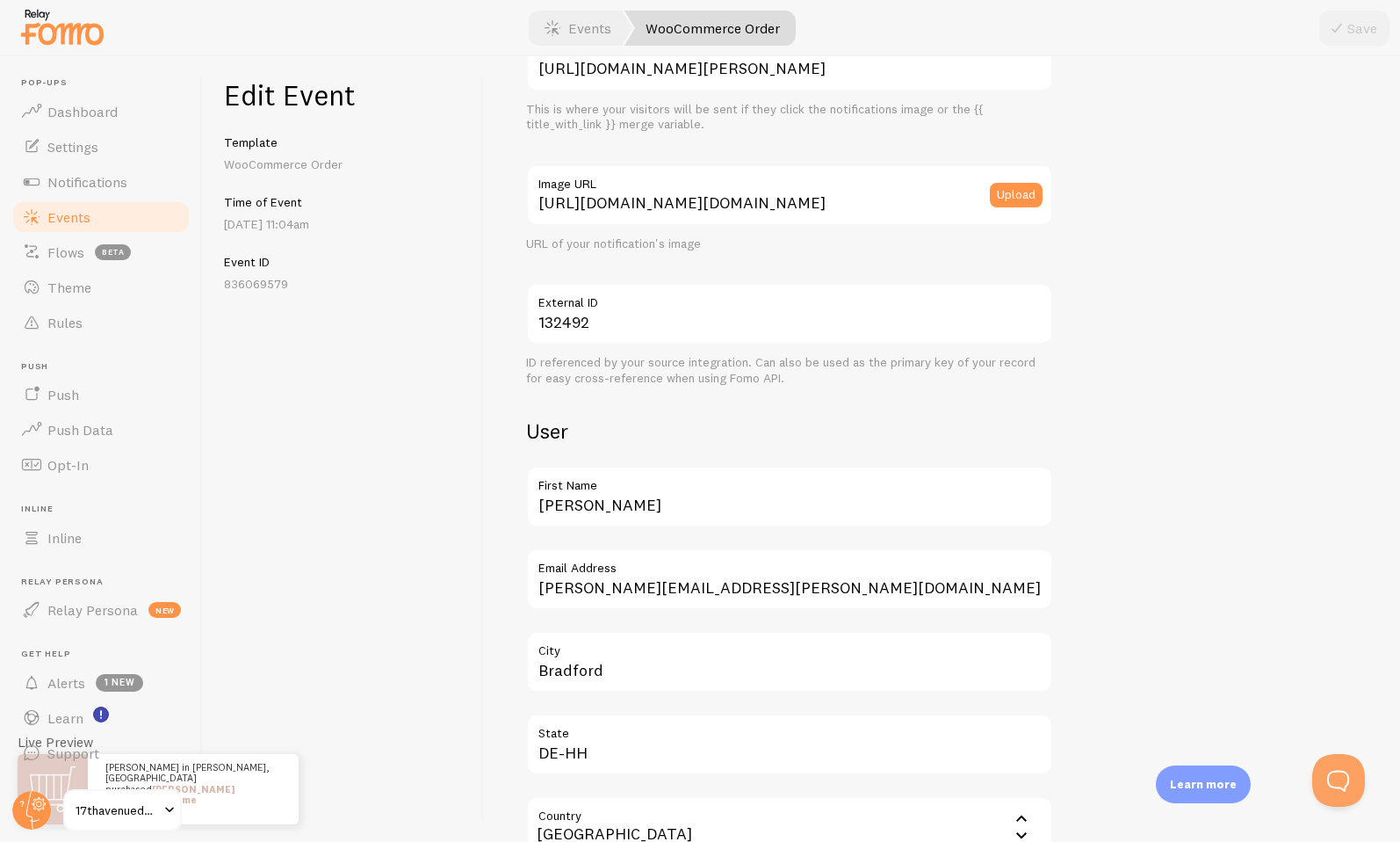
scroll to position [221, 0]
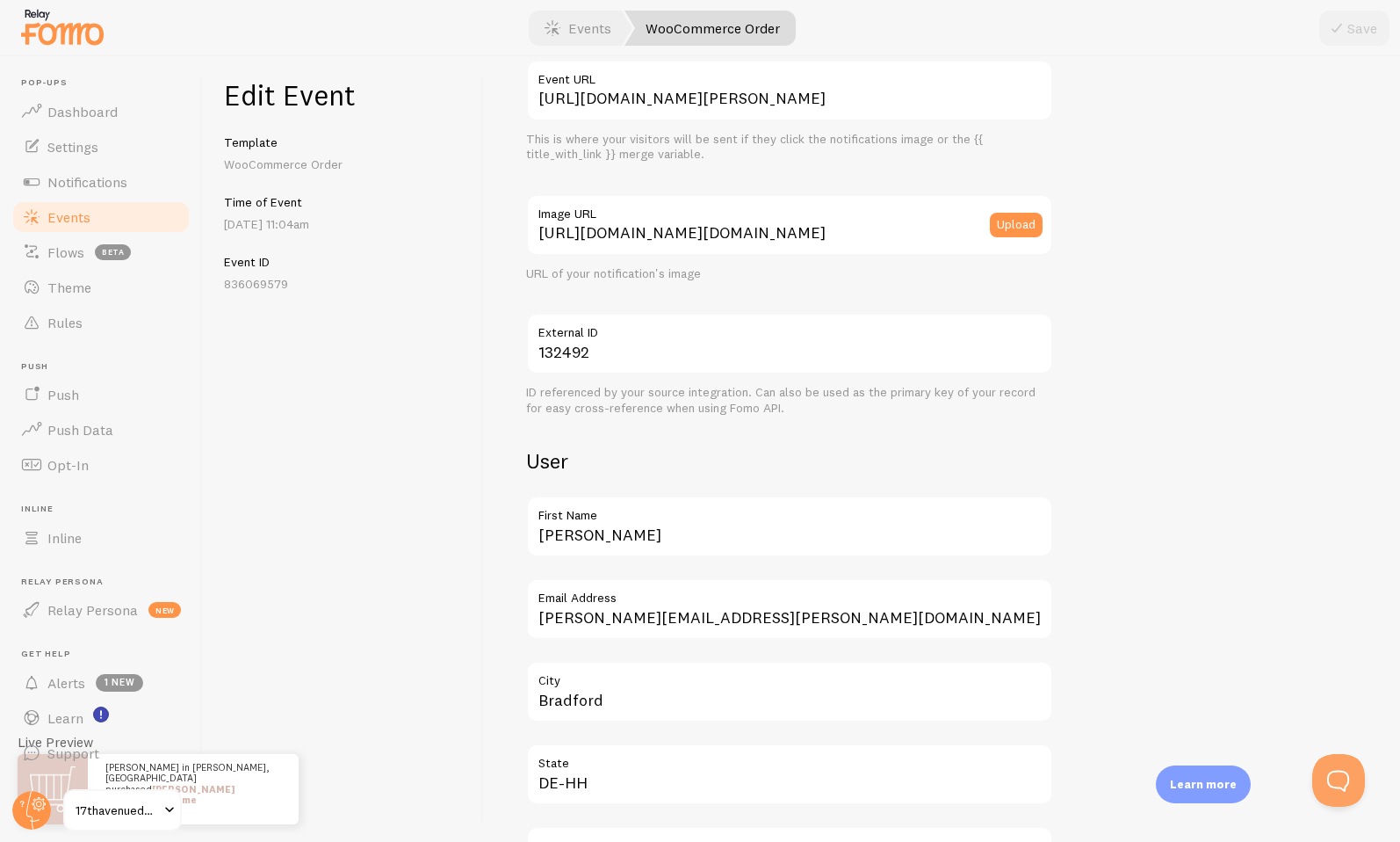
click at [126, 211] on link "Events" at bounding box center [101, 217] width 181 height 35
